Goal: Task Accomplishment & Management: Complete application form

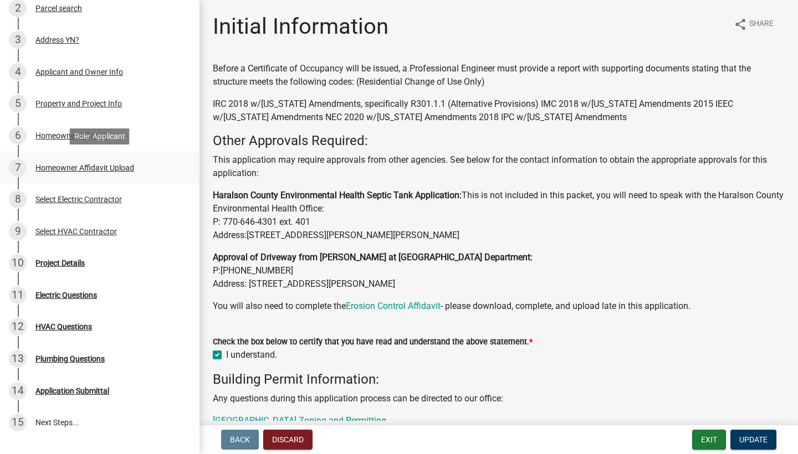
scroll to position [159, 0]
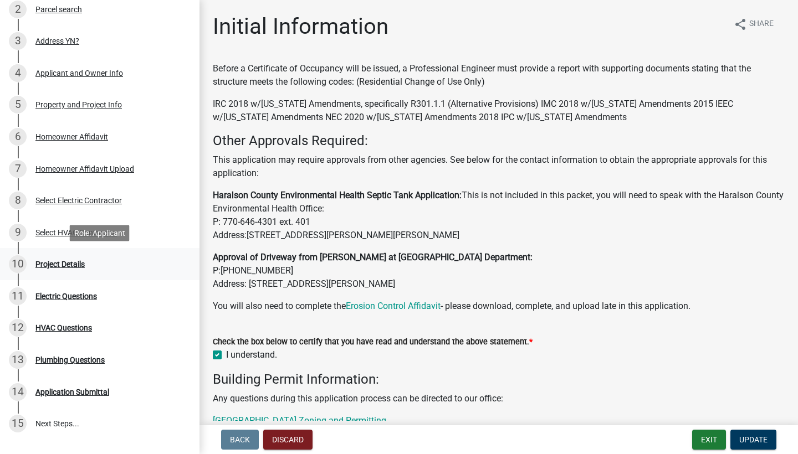
click at [63, 268] on div "Project Details" at bounding box center [59, 264] width 49 height 8
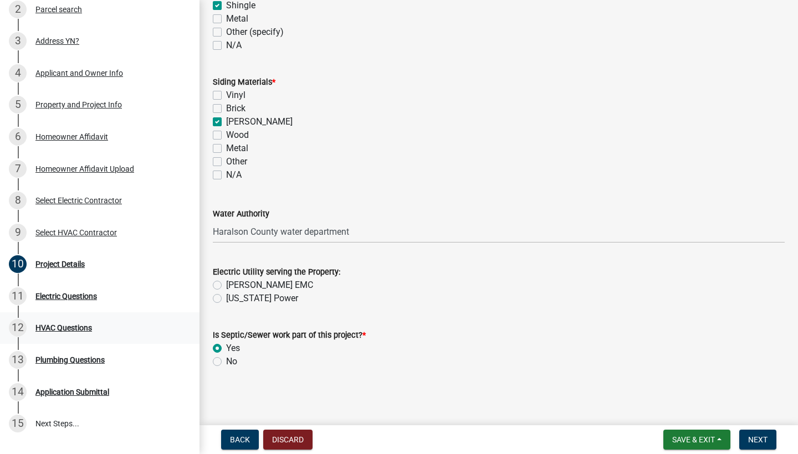
scroll to position [1016, 0]
click at [226, 287] on label "[PERSON_NAME] EMC" at bounding box center [269, 285] width 87 height 13
click at [226, 286] on input "[PERSON_NAME] EMC" at bounding box center [229, 282] width 7 height 7
radio input "true"
click at [758, 438] on span "Next" at bounding box center [757, 439] width 19 height 9
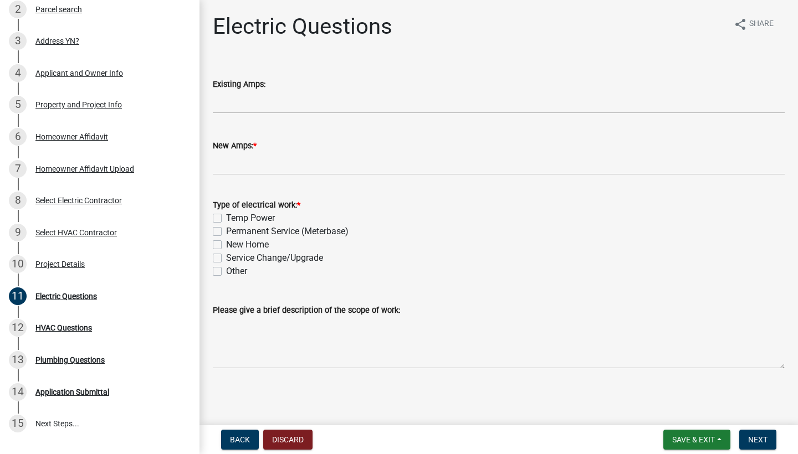
scroll to position [0, 0]
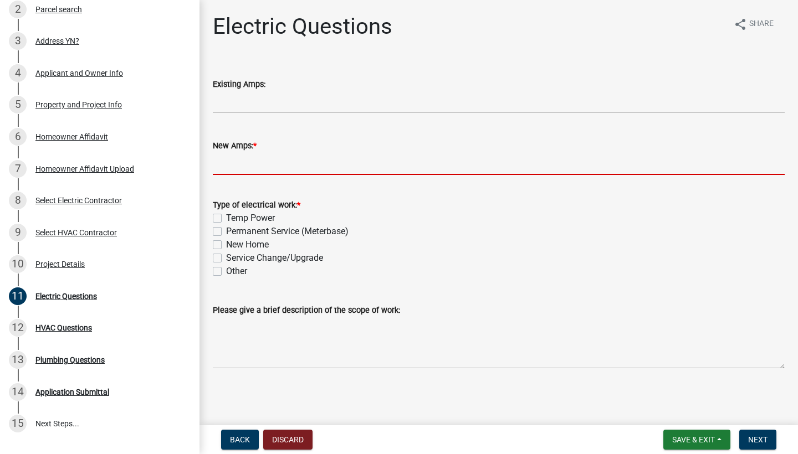
click at [224, 169] on input "text" at bounding box center [499, 163] width 572 height 23
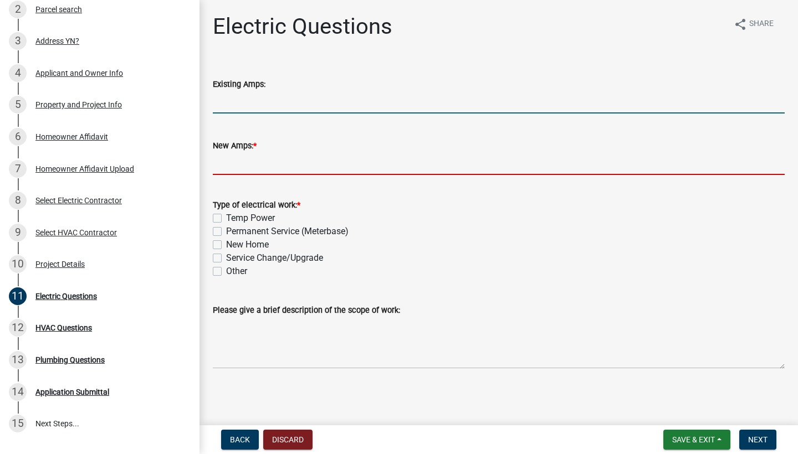
click at [229, 102] on input "text" at bounding box center [499, 102] width 572 height 23
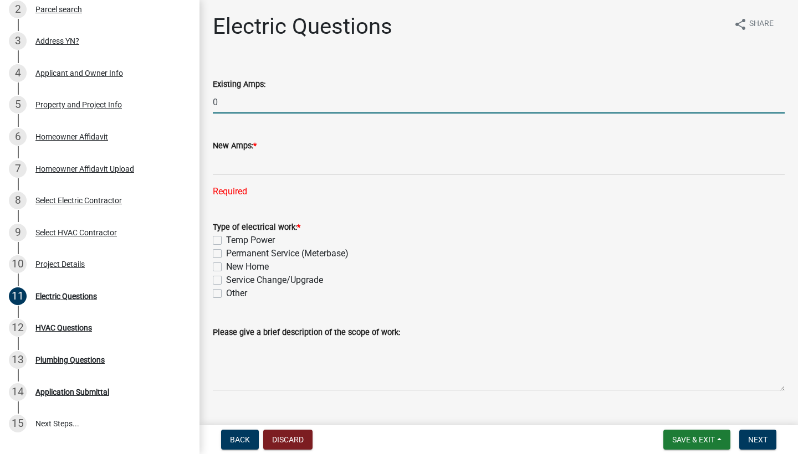
type input "0"
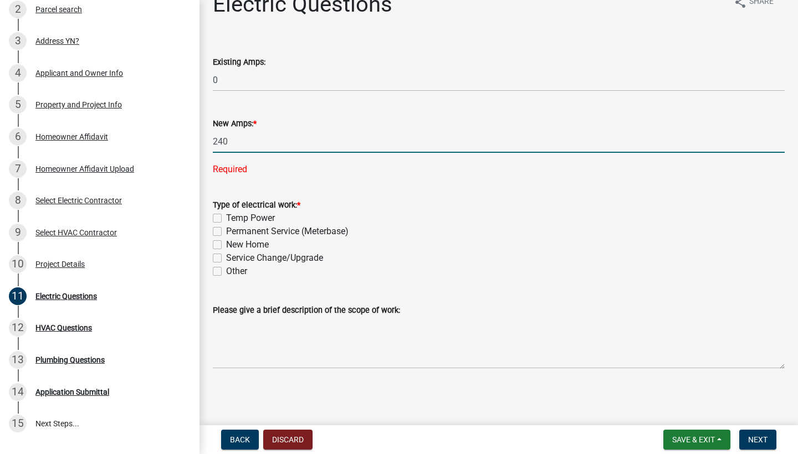
scroll to position [22, 0]
type input "240"
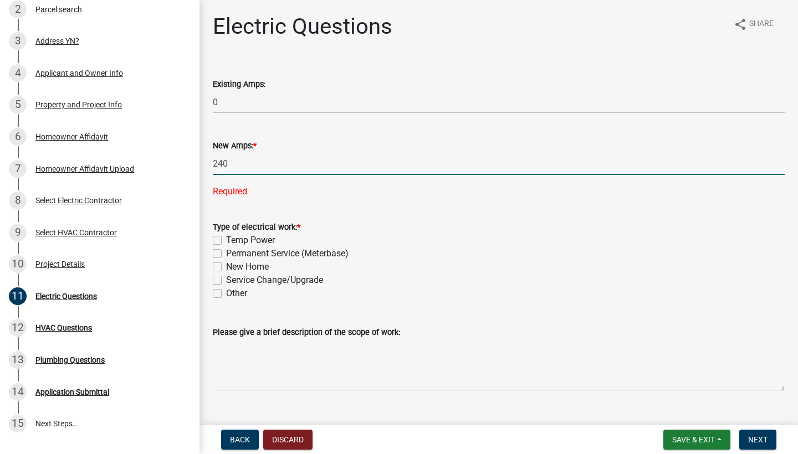
click at [226, 234] on label "Temp Power" at bounding box center [250, 240] width 49 height 13
click at [226, 234] on input "Temp Power" at bounding box center [229, 237] width 7 height 7
checkbox input "true"
checkbox input "false"
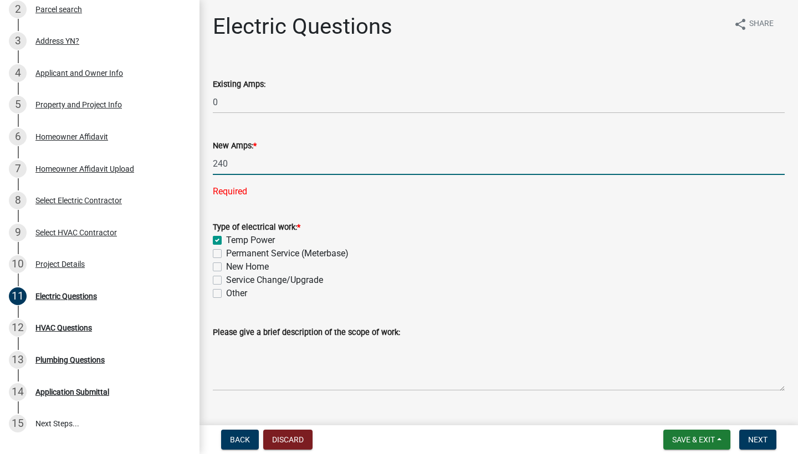
checkbox input "false"
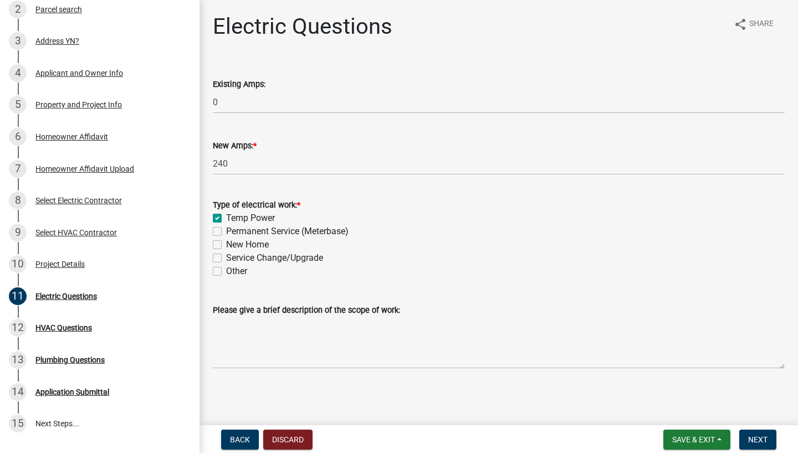
click at [226, 231] on label "Permanent Service (Meterbase)" at bounding box center [287, 231] width 122 height 13
click at [226, 231] on input "Permanent Service (Meterbase)" at bounding box center [229, 228] width 7 height 7
checkbox input "true"
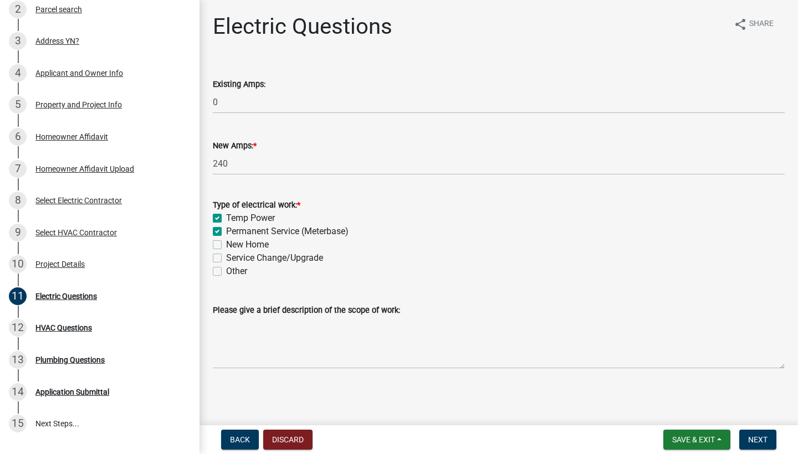
checkbox input "false"
click at [226, 248] on label "New Home" at bounding box center [247, 244] width 43 height 13
click at [226, 245] on input "New Home" at bounding box center [229, 241] width 7 height 7
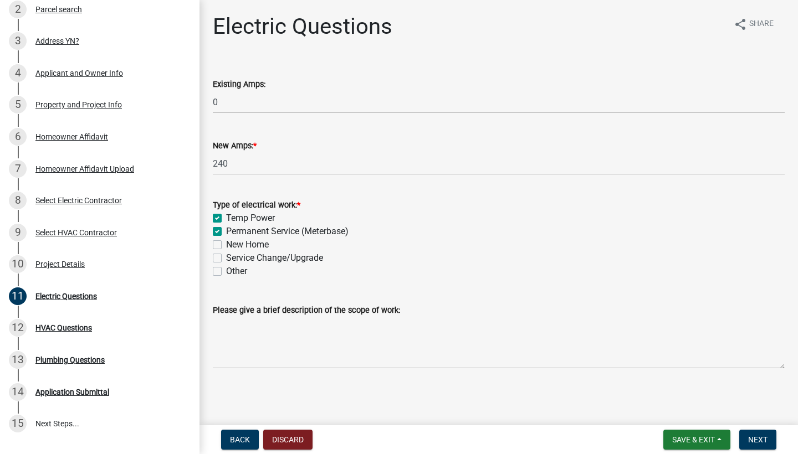
checkbox input "true"
checkbox input "false"
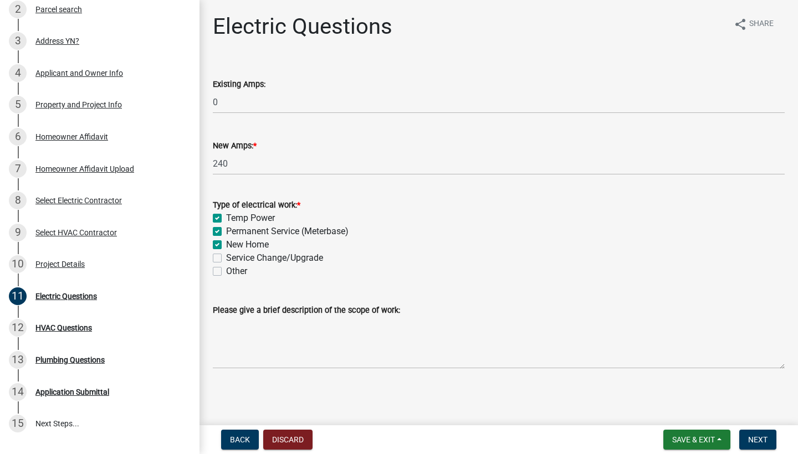
checkbox input "false"
click at [226, 216] on label "Temp Power" at bounding box center [250, 218] width 49 height 13
click at [226, 216] on input "Temp Power" at bounding box center [229, 215] width 7 height 7
checkbox input "false"
checkbox input "true"
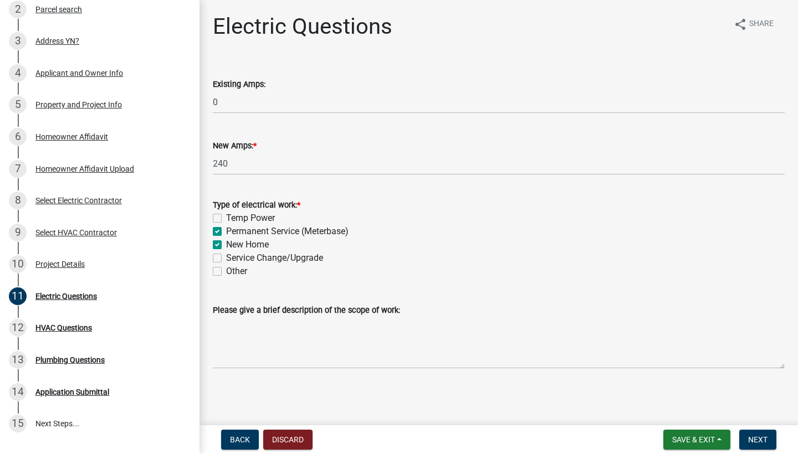
checkbox input "true"
checkbox input "false"
click at [226, 230] on label "Permanent Service (Meterbase)" at bounding box center [287, 231] width 122 height 13
click at [226, 230] on input "Permanent Service (Meterbase)" at bounding box center [229, 228] width 7 height 7
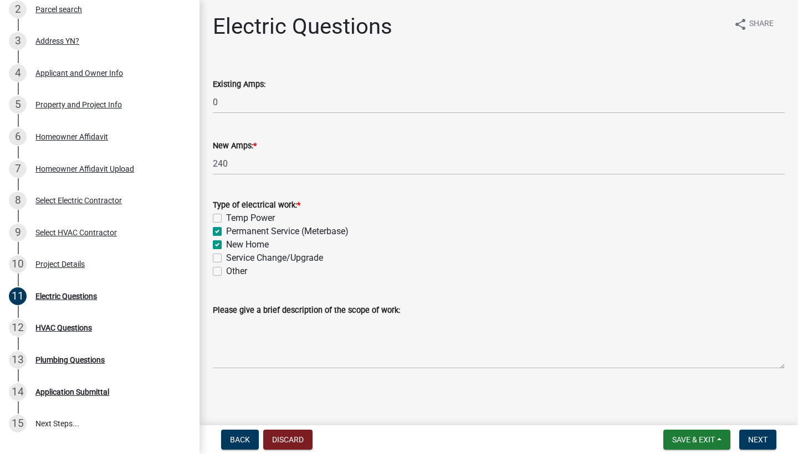
checkbox input "false"
checkbox input "true"
checkbox input "false"
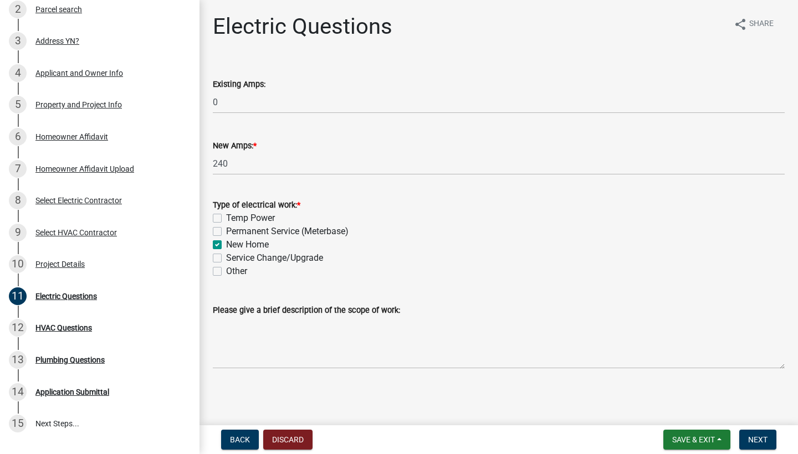
checkbox input "false"
click at [222, 209] on label "Type of electrical work: *" at bounding box center [257, 206] width 88 height 8
click at [226, 214] on label "Temp Power" at bounding box center [250, 218] width 49 height 13
click at [226, 214] on input "Temp Power" at bounding box center [229, 215] width 7 height 7
checkbox input "true"
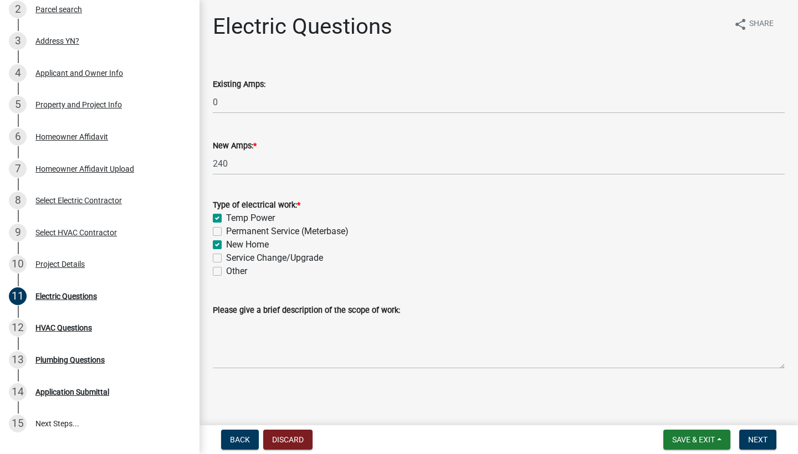
checkbox input "false"
checkbox input "true"
checkbox input "false"
click at [226, 232] on label "Permanent Service (Meterbase)" at bounding box center [287, 231] width 122 height 13
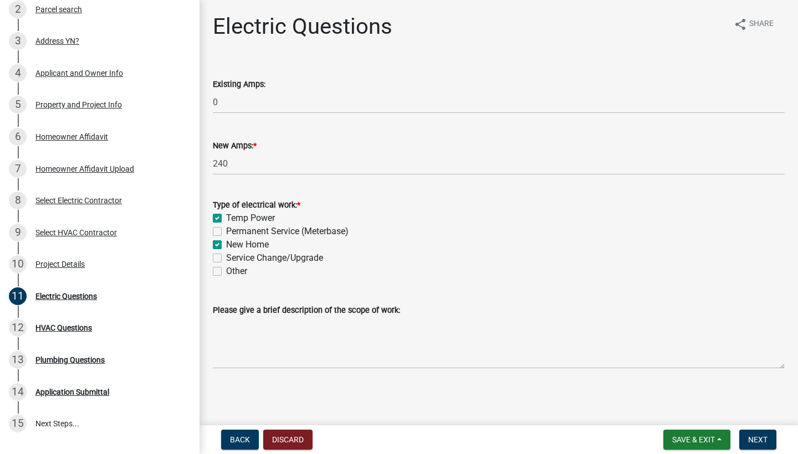
click at [226, 232] on input "Permanent Service (Meterbase)" at bounding box center [229, 228] width 7 height 7
checkbox input "true"
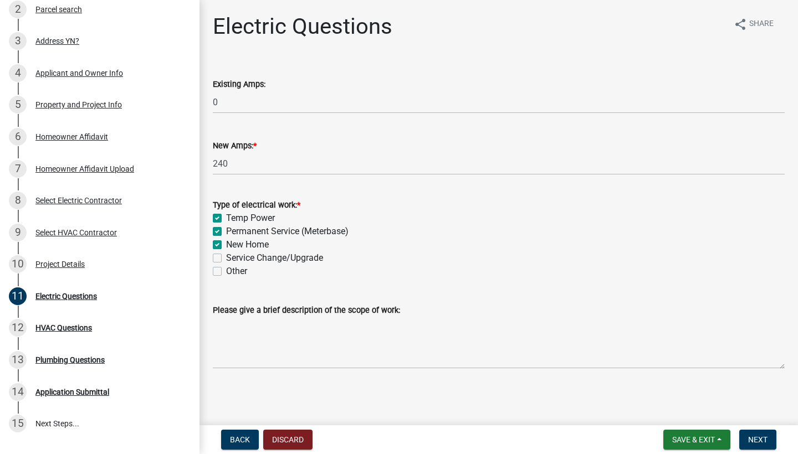
checkbox input "false"
click at [252, 358] on textarea "Please give a brief description of the scope of work:" at bounding box center [499, 343] width 572 height 52
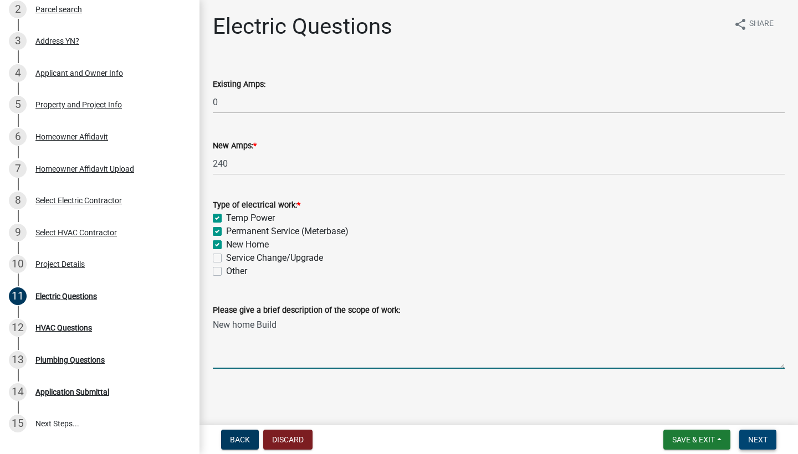
type textarea "New home Build"
click at [751, 443] on span "Next" at bounding box center [757, 439] width 19 height 9
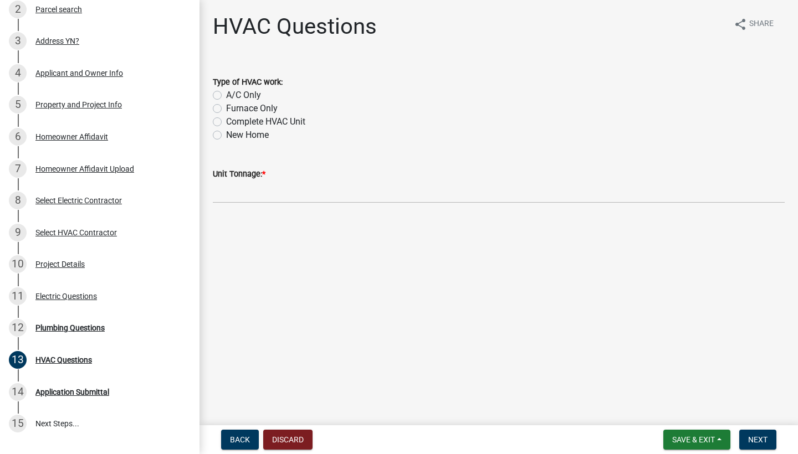
click at [226, 136] on label "New Home" at bounding box center [247, 135] width 43 height 13
click at [226, 136] on input "New Home" at bounding box center [229, 132] width 7 height 7
radio input "true"
click at [226, 122] on label "Complete HVAC Unit" at bounding box center [265, 121] width 79 height 13
click at [226, 122] on input "Complete HVAC Unit" at bounding box center [229, 118] width 7 height 7
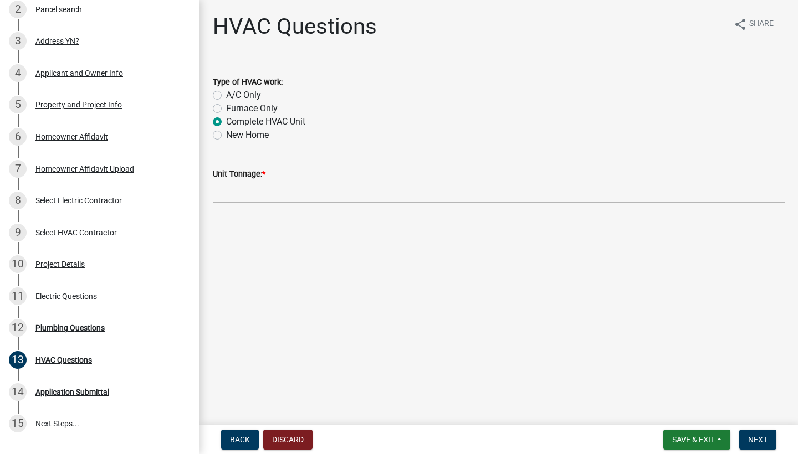
radio input "true"
click at [226, 134] on label "New Home" at bounding box center [247, 135] width 43 height 13
click at [226, 134] on input "New Home" at bounding box center [229, 132] width 7 height 7
radio input "true"
click at [240, 192] on input "text" at bounding box center [499, 192] width 572 height 23
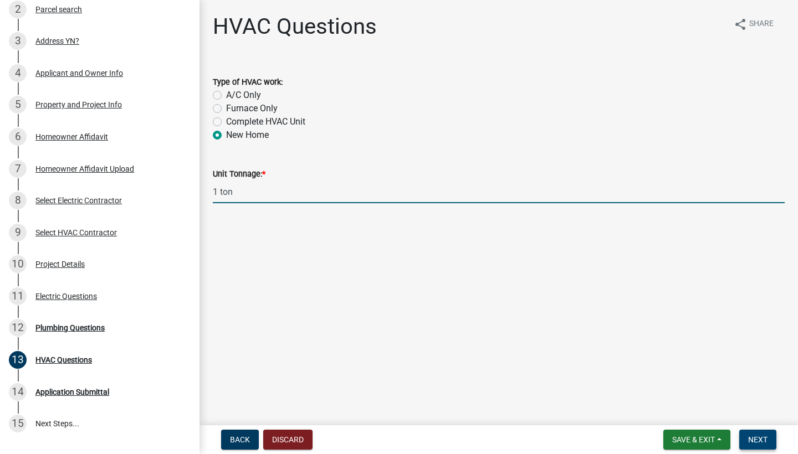
type input "1"
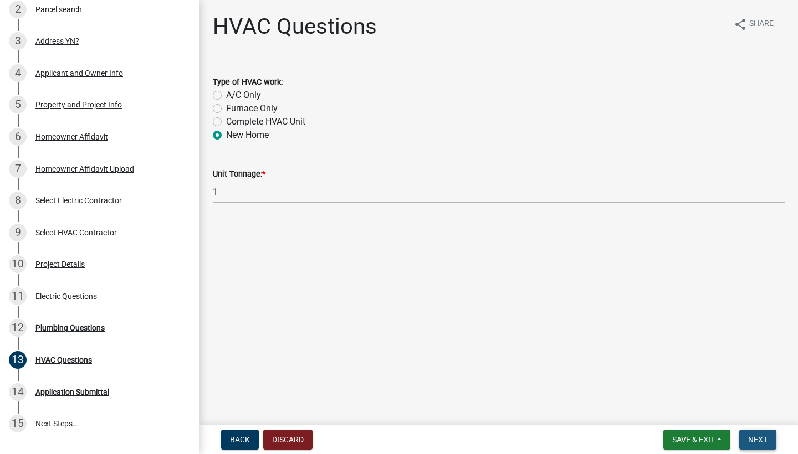
click at [751, 442] on span "Next" at bounding box center [757, 439] width 19 height 9
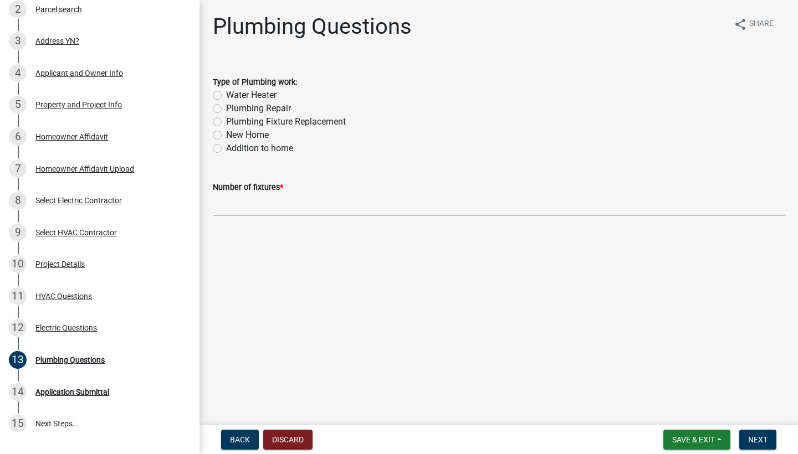
click at [226, 135] on label "New Home" at bounding box center [247, 135] width 43 height 13
click at [226, 135] on input "New Home" at bounding box center [229, 132] width 7 height 7
radio input "true"
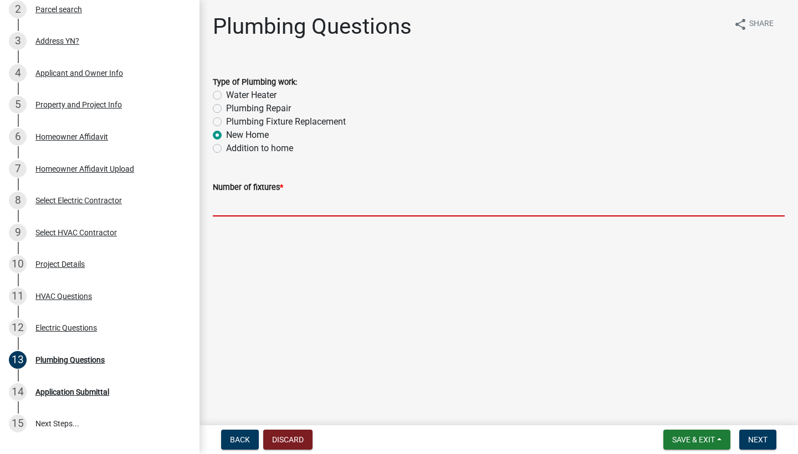
click at [230, 212] on input "text" at bounding box center [499, 205] width 572 height 23
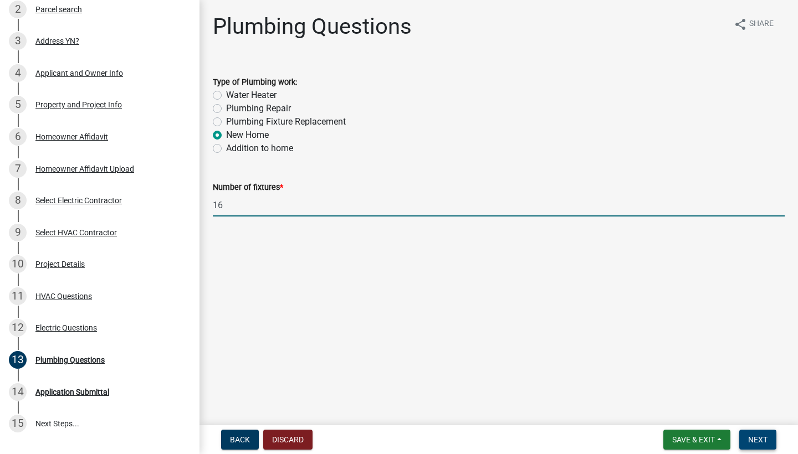
type input "16"
click at [765, 439] on span "Next" at bounding box center [757, 439] width 19 height 9
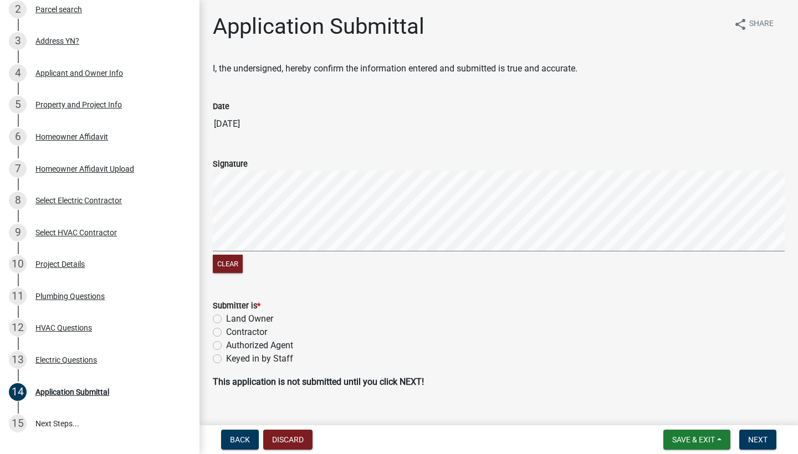
click at [208, 234] on div "Signature Clear" at bounding box center [498, 210] width 588 height 132
click at [231, 262] on button "Clear" at bounding box center [228, 264] width 30 height 18
click at [226, 332] on label "Contractor" at bounding box center [246, 332] width 41 height 13
click at [226, 332] on input "Contractor" at bounding box center [229, 329] width 7 height 7
radio input "true"
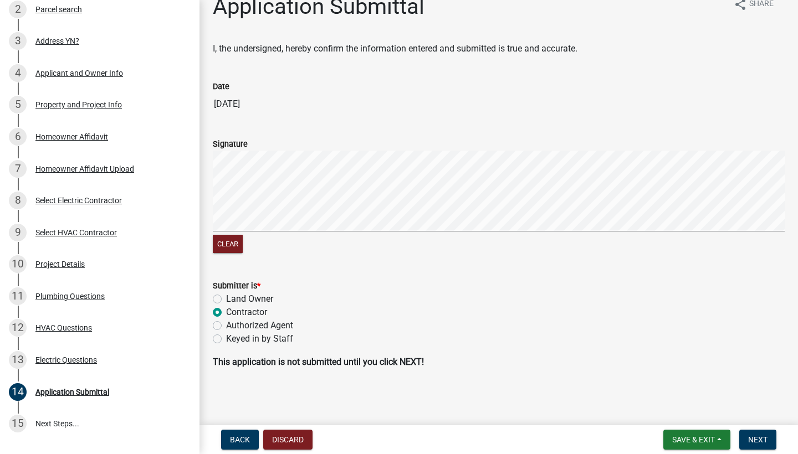
scroll to position [19, 0]
click at [747, 439] on button "Next" at bounding box center [757, 440] width 37 height 20
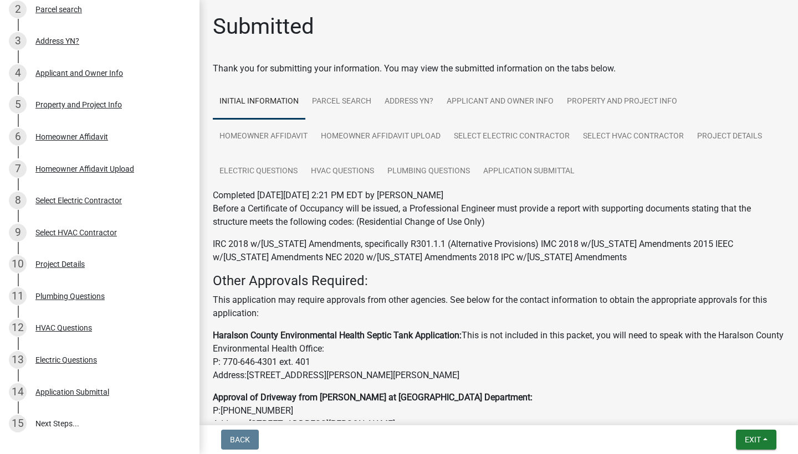
scroll to position [0, 0]
click at [746, 440] on span "Exit" at bounding box center [753, 439] width 16 height 9
click at [723, 410] on button "Save & Exit" at bounding box center [732, 411] width 89 height 27
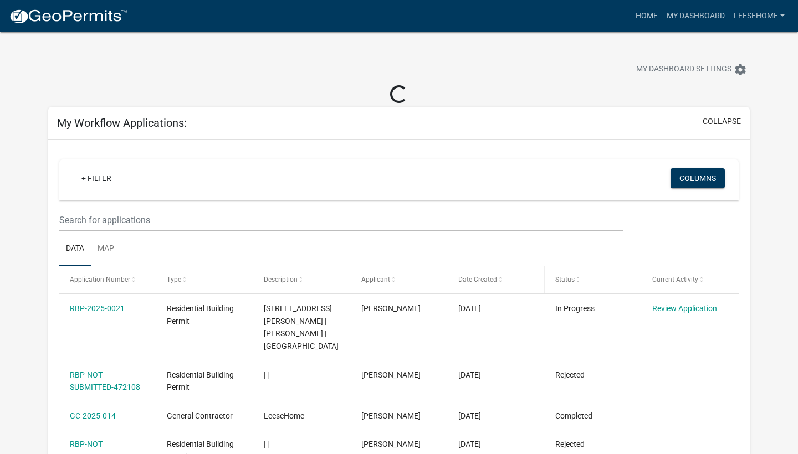
scroll to position [37, 0]
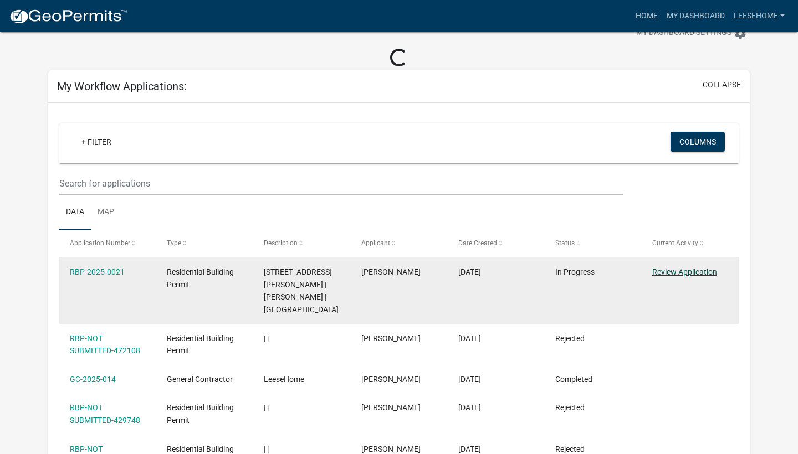
click at [678, 273] on link "Review Application" at bounding box center [684, 272] width 65 height 9
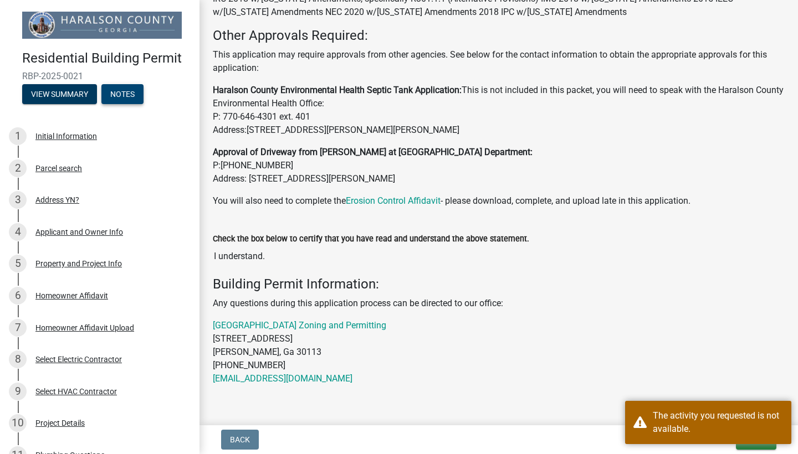
scroll to position [249, 0]
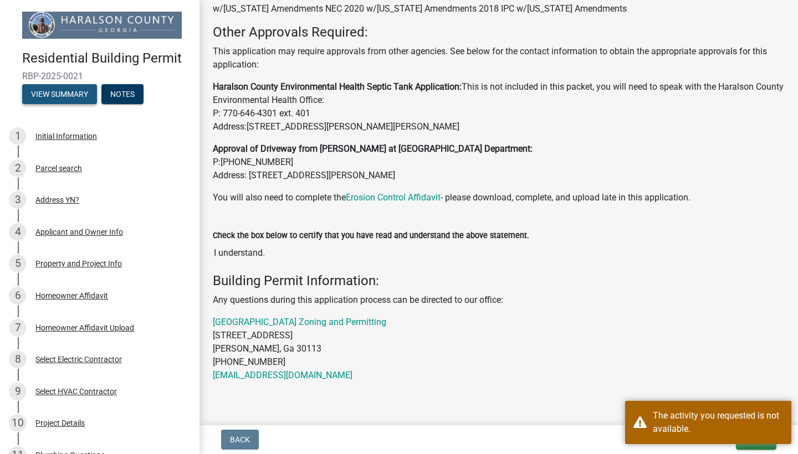
click at [50, 93] on button "View Summary" at bounding box center [59, 94] width 75 height 20
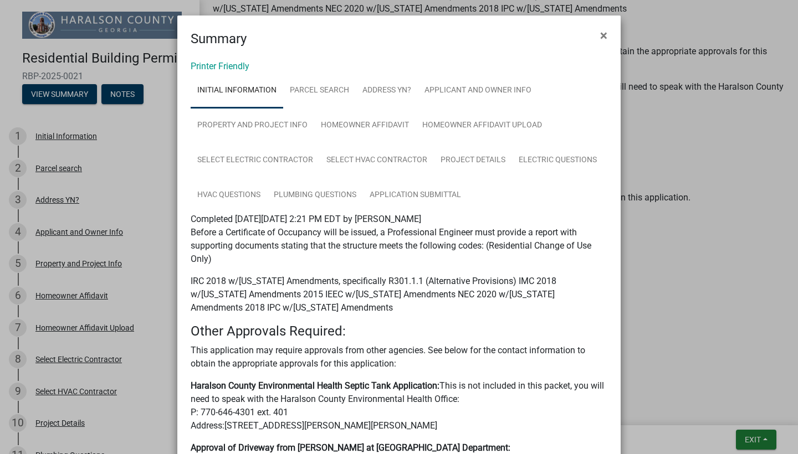
scroll to position [0, 0]
click at [604, 35] on span "×" at bounding box center [603, 36] width 7 height 16
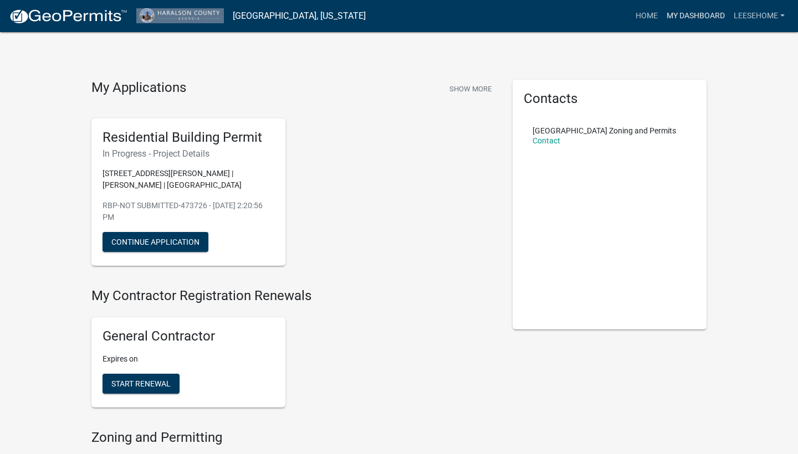
click at [693, 15] on link "My Dashboard" at bounding box center [695, 16] width 67 height 21
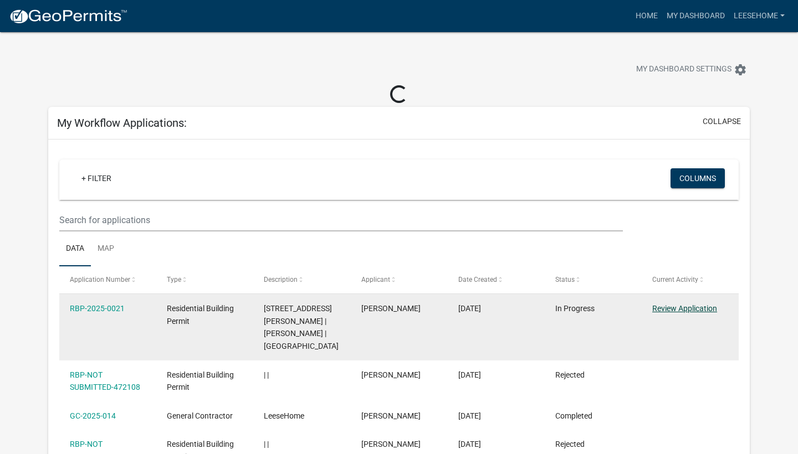
click at [674, 310] on link "Review Application" at bounding box center [684, 308] width 65 height 9
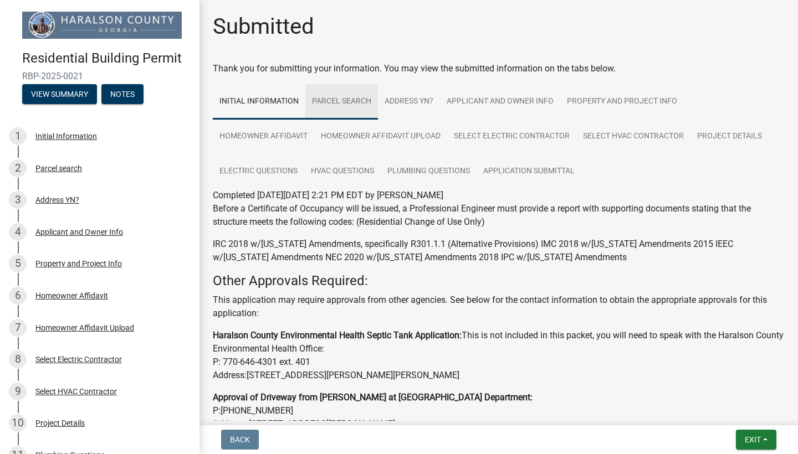
click at [325, 96] on link "Parcel search" at bounding box center [341, 101] width 73 height 35
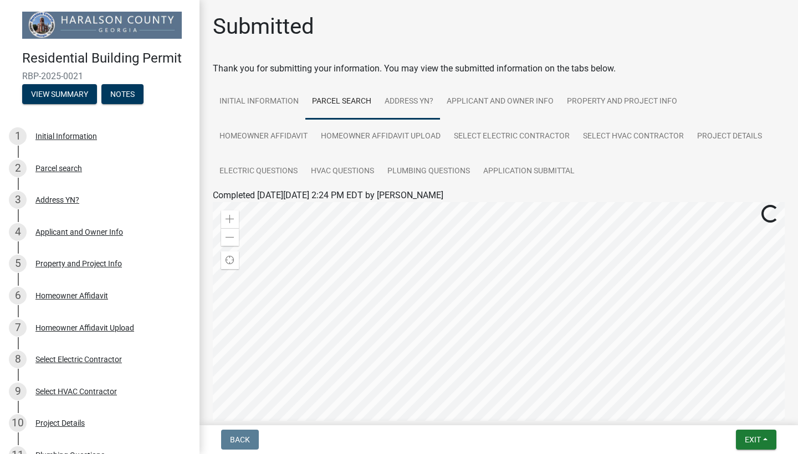
click at [408, 104] on link "Address YN?" at bounding box center [409, 101] width 62 height 35
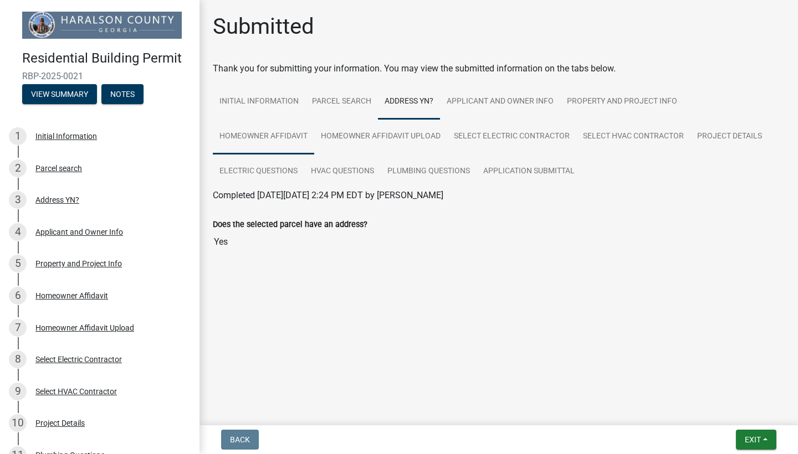
click at [273, 136] on link "Homeowner Affidavit" at bounding box center [263, 136] width 101 height 35
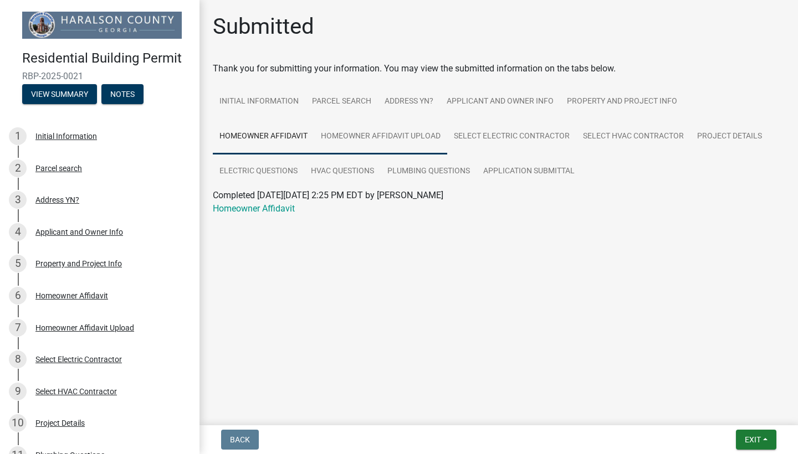
click at [346, 136] on link "Homeowner Affidavit Upload" at bounding box center [380, 136] width 133 height 35
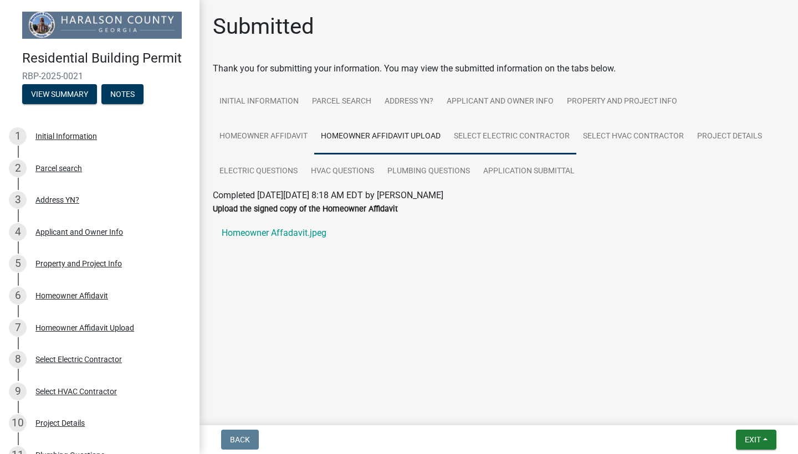
click at [511, 140] on link "Select Electric Contractor" at bounding box center [511, 136] width 129 height 35
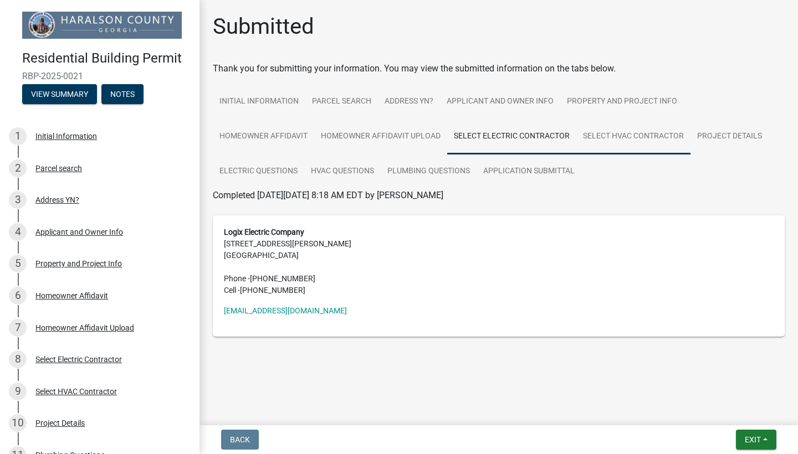
click at [637, 133] on link "Select HVAC Contractor" at bounding box center [633, 136] width 114 height 35
click at [727, 137] on link "Project Details" at bounding box center [729, 136] width 78 height 35
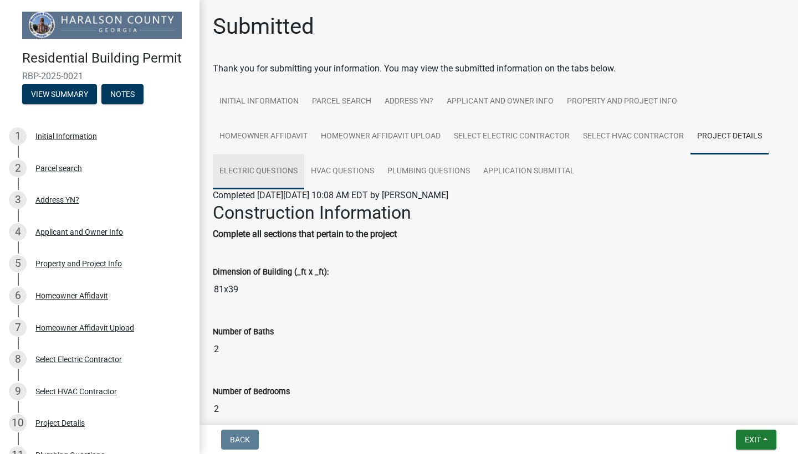
click at [250, 165] on link "Electric Questions" at bounding box center [258, 171] width 91 height 35
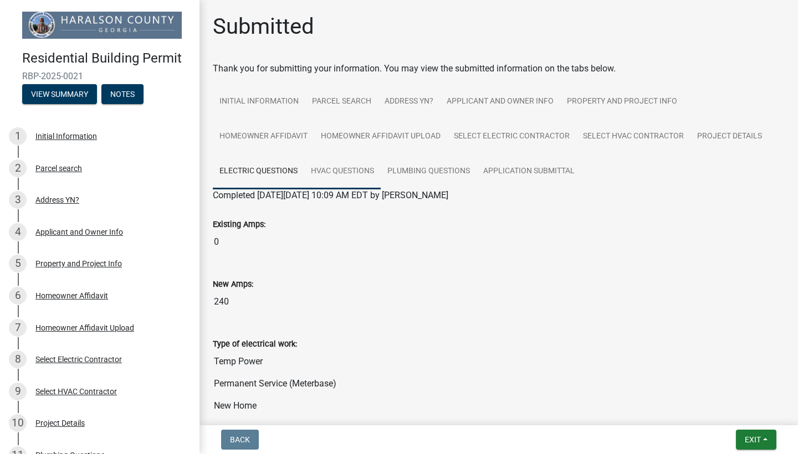
click at [351, 178] on link "HVAC Questions" at bounding box center [342, 171] width 76 height 35
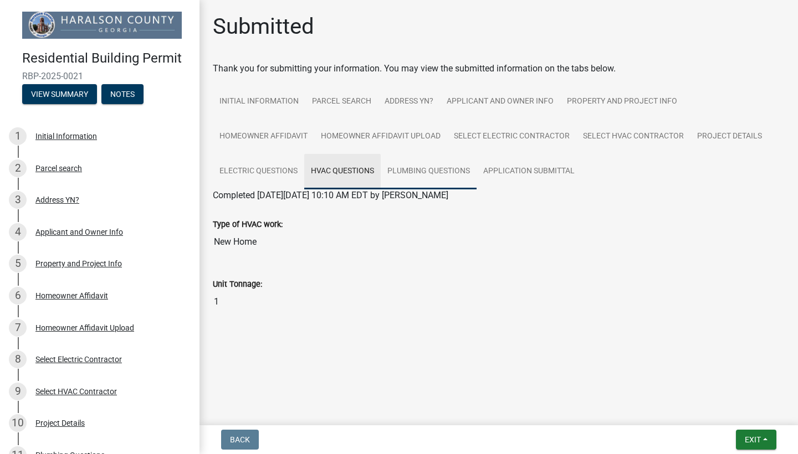
click at [425, 168] on link "Plumbing Questions" at bounding box center [429, 171] width 96 height 35
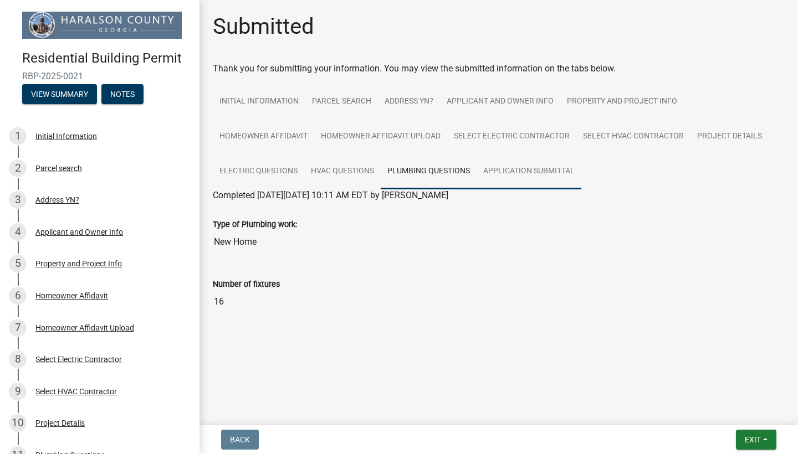
click at [505, 170] on link "Application Submittal" at bounding box center [528, 171] width 105 height 35
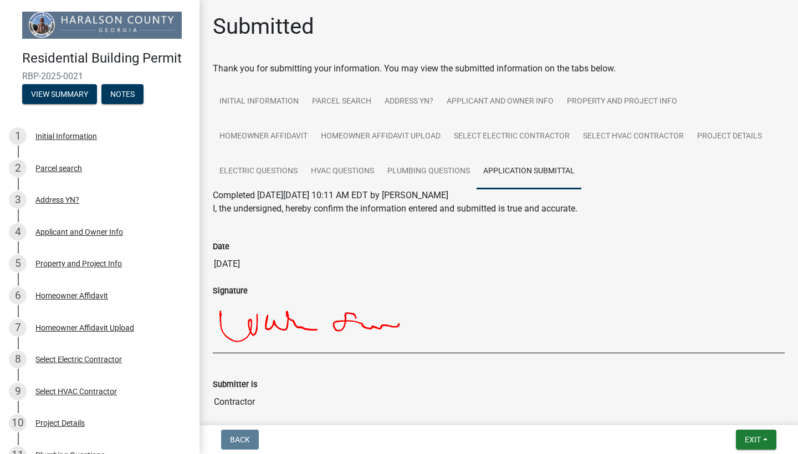
click at [71, 105] on div "Residential Building Permit RBP-2025-0021 View Summary Notes" at bounding box center [100, 74] width 182 height 65
click at [71, 94] on button "View Summary" at bounding box center [59, 94] width 75 height 20
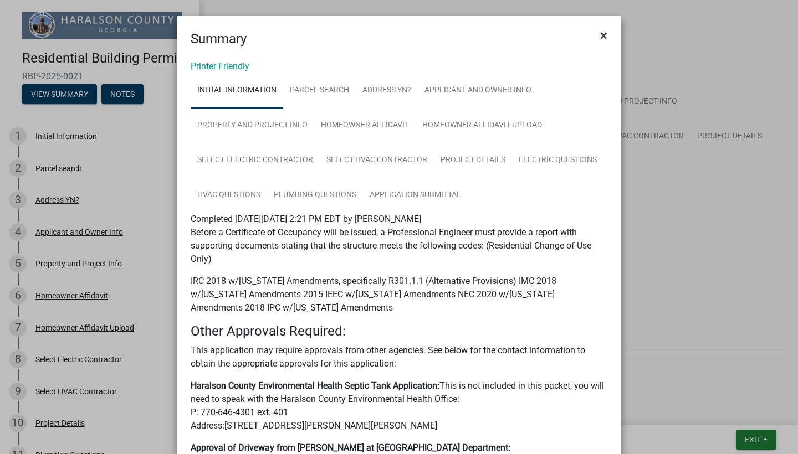
click at [603, 36] on span "×" at bounding box center [603, 36] width 7 height 16
